Goal: Information Seeking & Learning: Learn about a topic

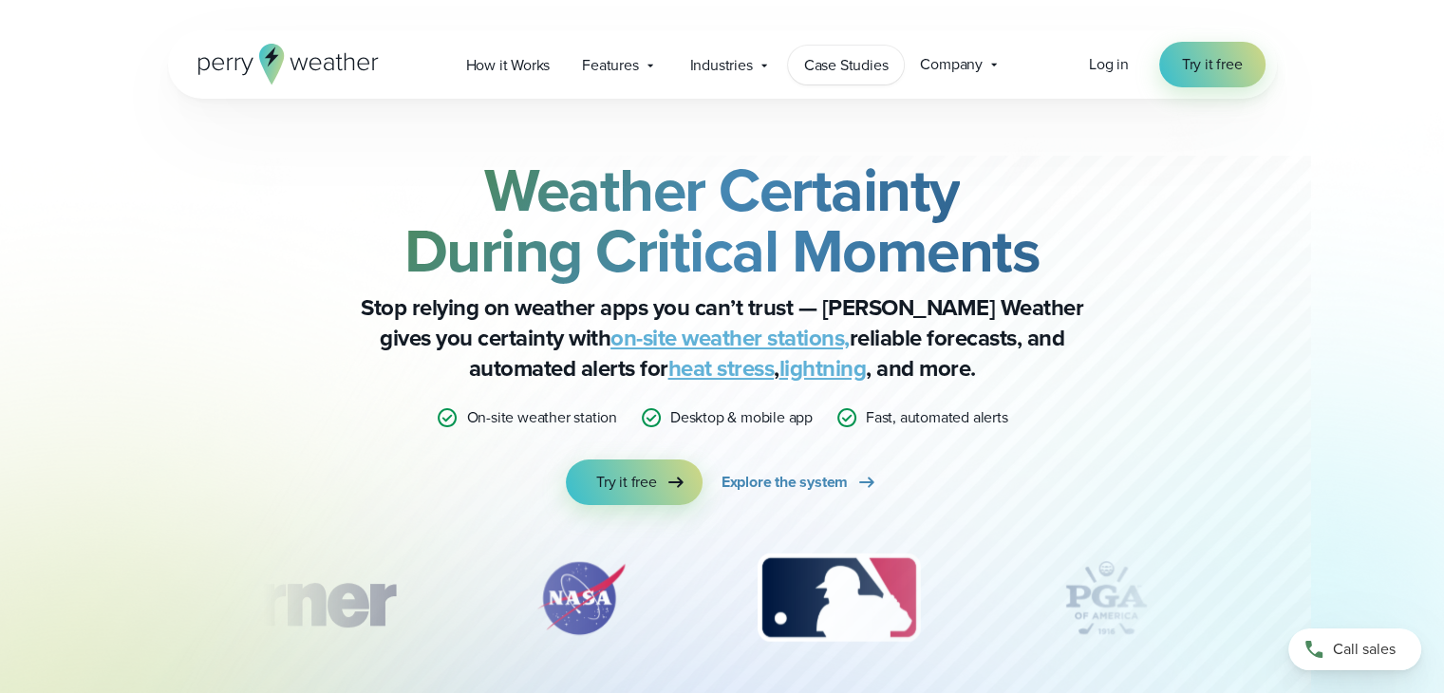
click at [836, 75] on span "Case Studies" at bounding box center [846, 65] width 84 height 23
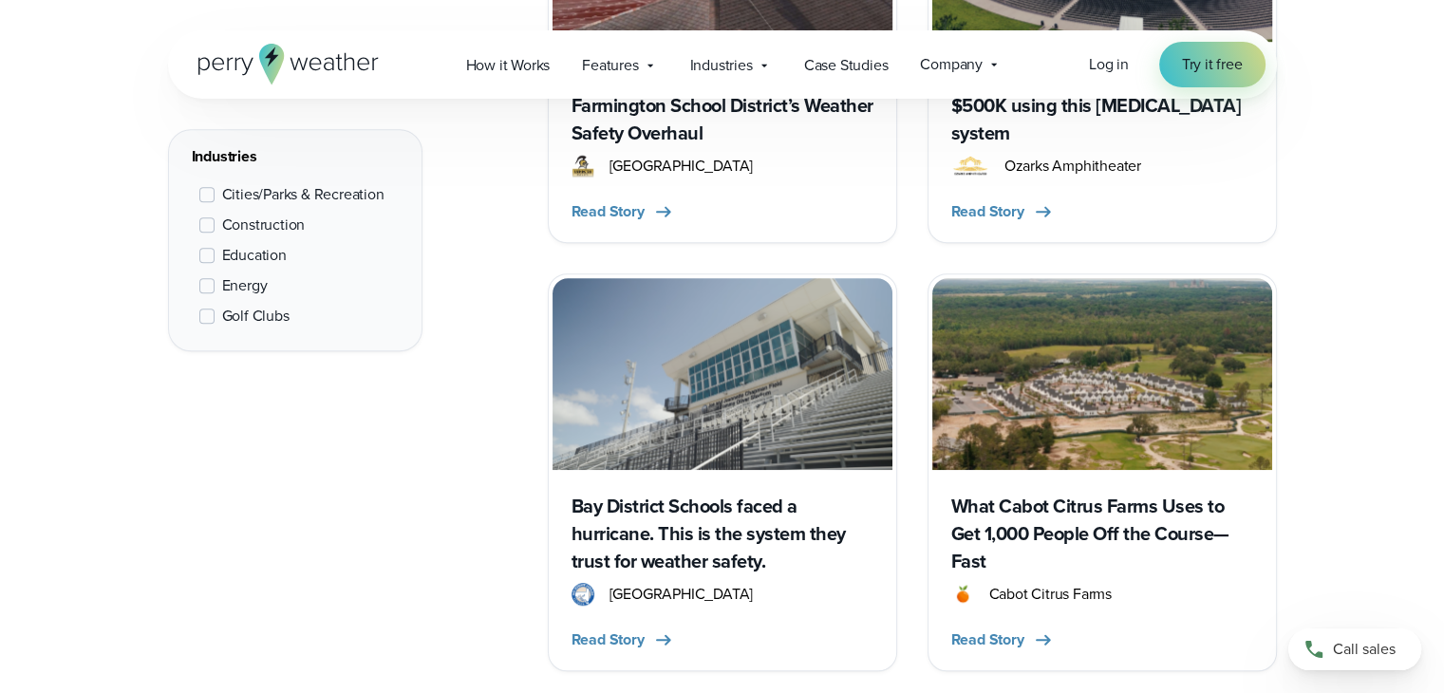
scroll to position [1093, 0]
